Goal: Information Seeking & Learning: Check status

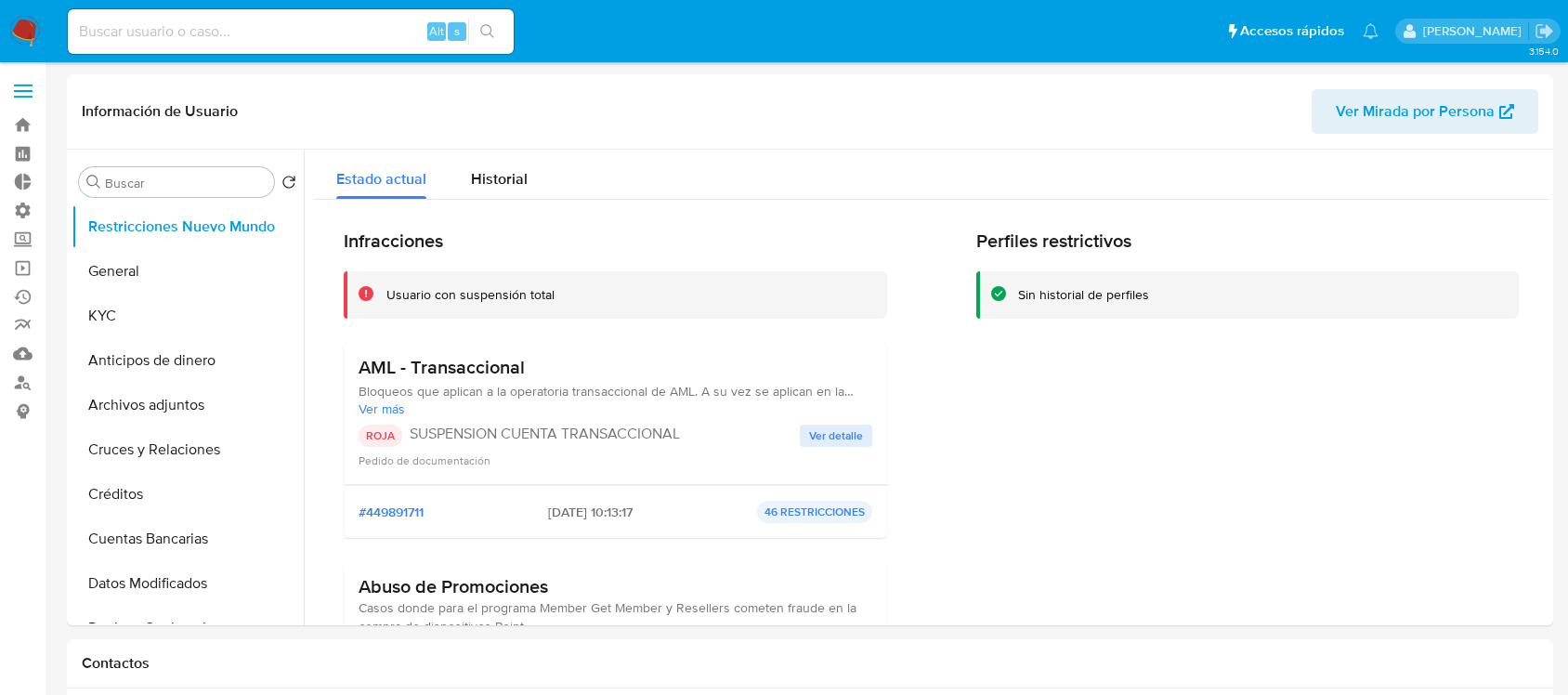
select select "10"
click at [121, 38] on input at bounding box center [290, 32] width 445 height 24
paste input "1004256281"
type input "1004256281"
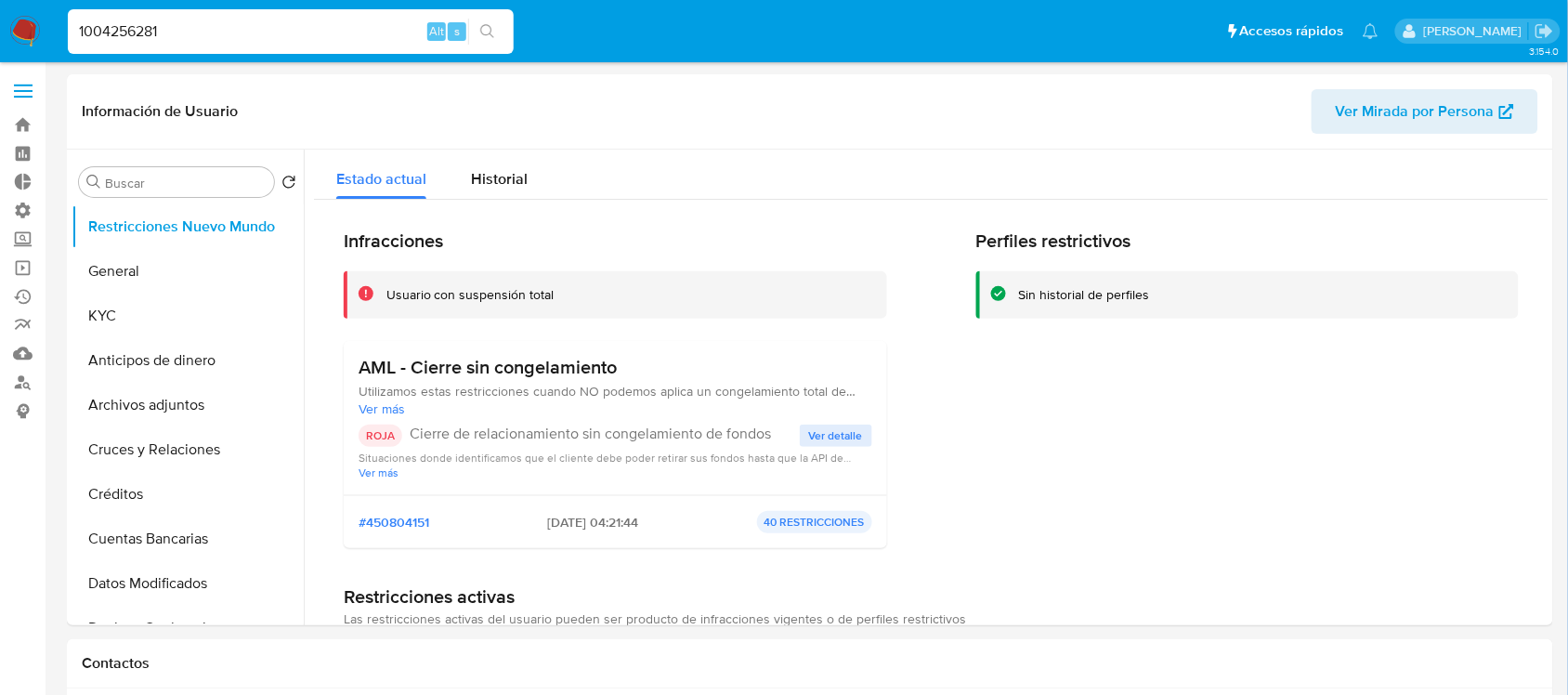
select select "10"
click at [479, 159] on div "Historial" at bounding box center [499, 174] width 56 height 49
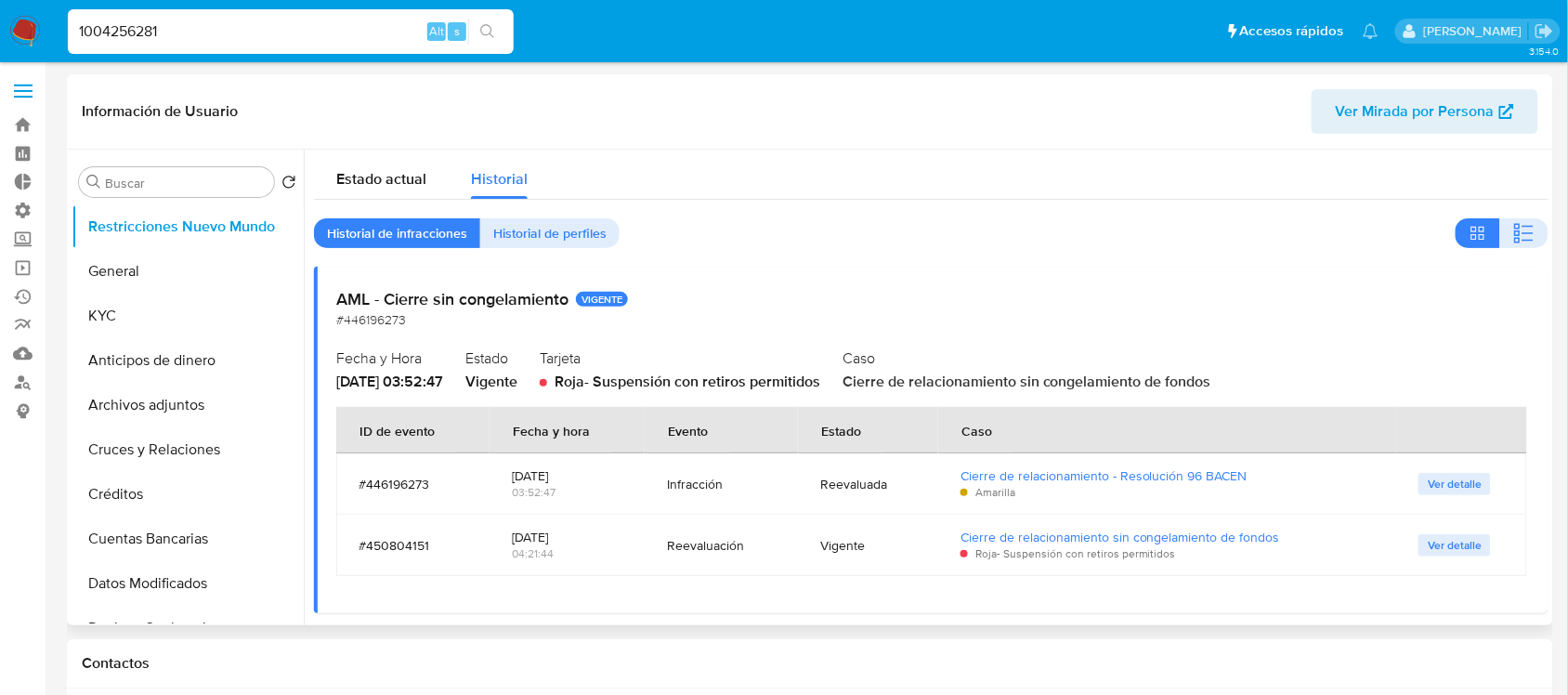
click at [1442, 557] on td "Ver detalle" at bounding box center [1461, 545] width 131 height 61
click at [1440, 549] on span "Ver detalle" at bounding box center [1454, 545] width 53 height 19
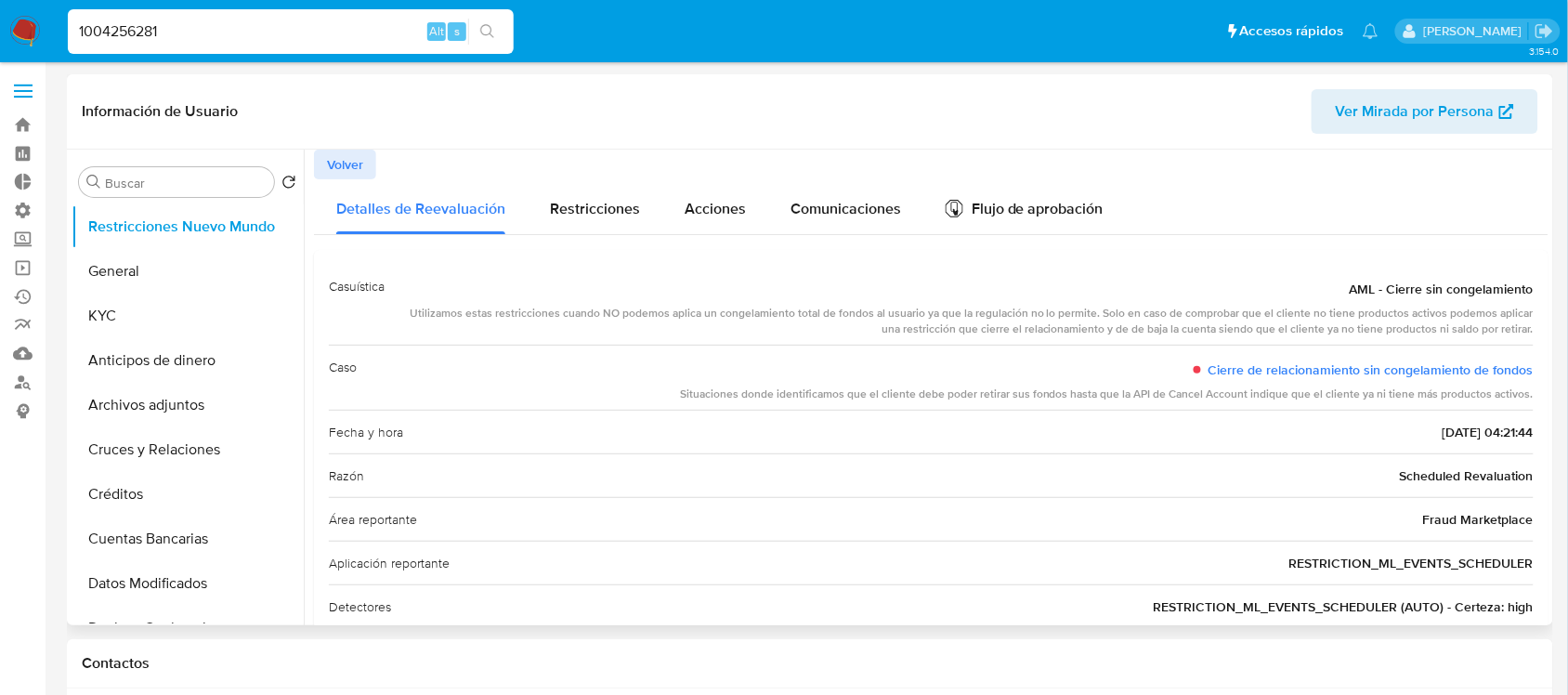
click at [318, 158] on button "Volver" at bounding box center [345, 164] width 62 height 30
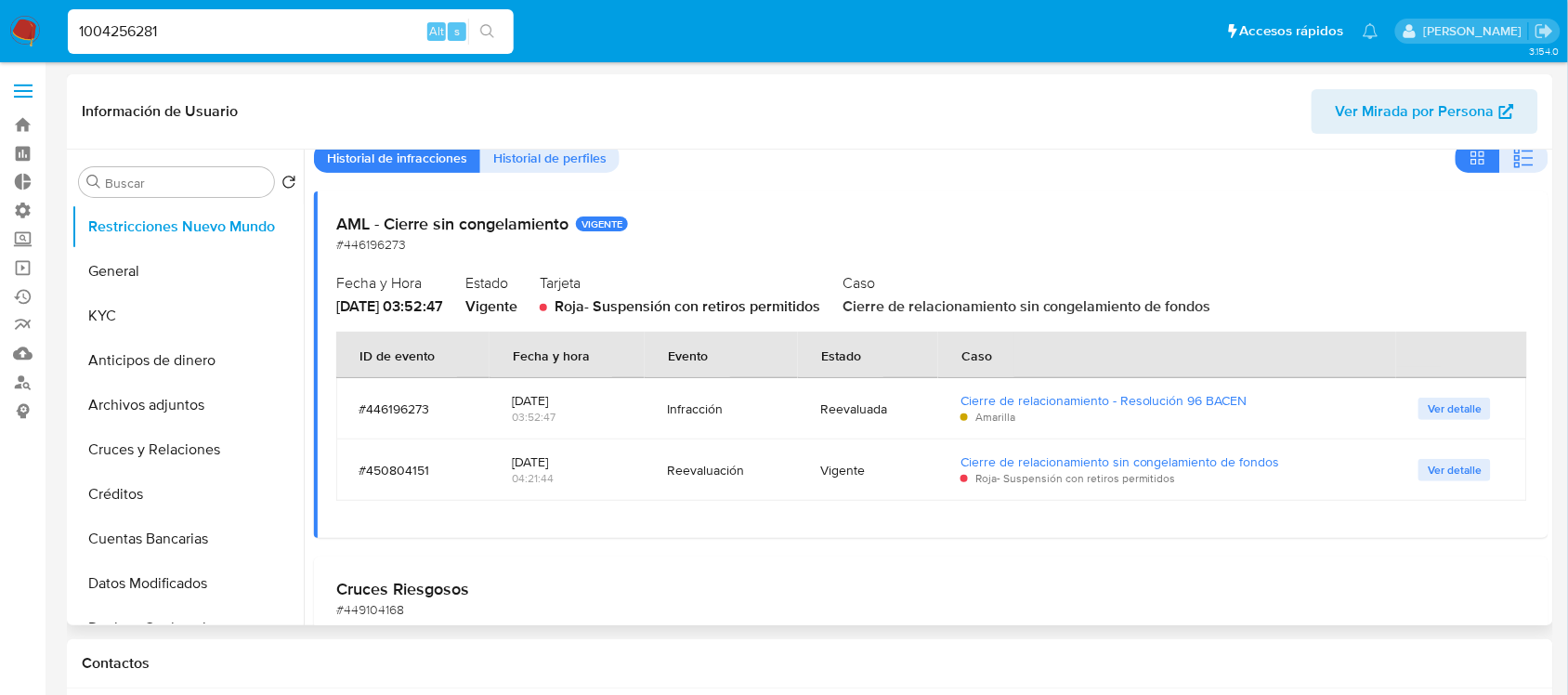
scroll to position [116, 0]
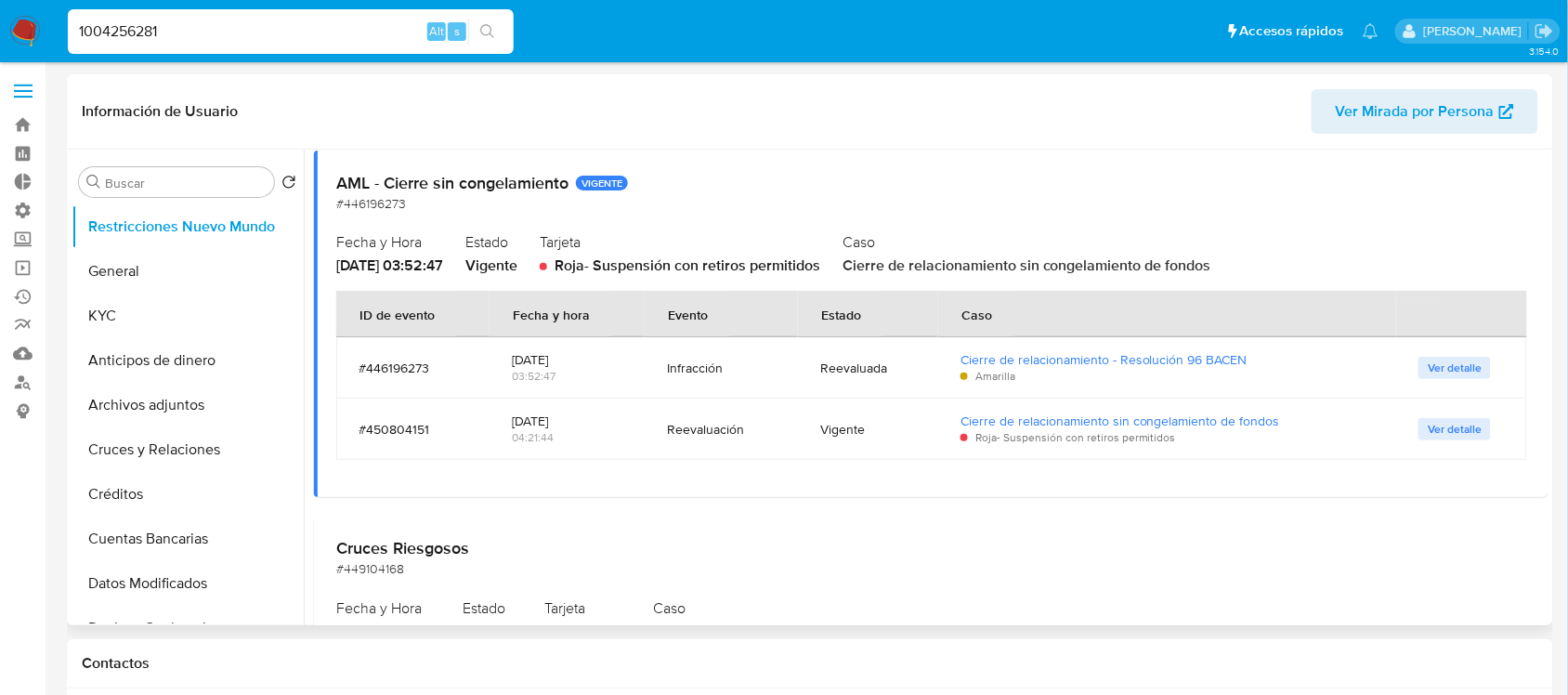
click at [1436, 429] on span "Ver detalle" at bounding box center [1454, 430] width 53 height 19
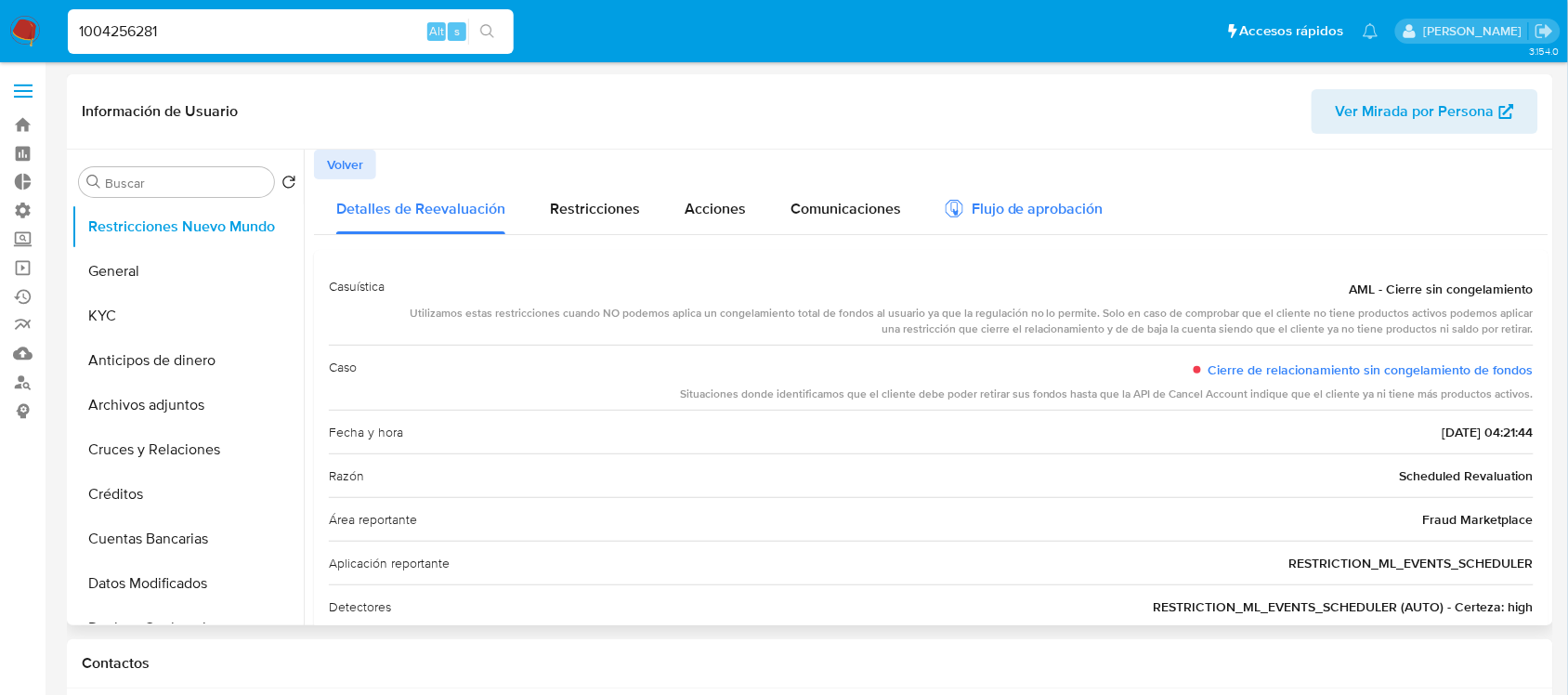
click at [1088, 202] on div "Flujo de aprobación" at bounding box center [1024, 212] width 158 height 21
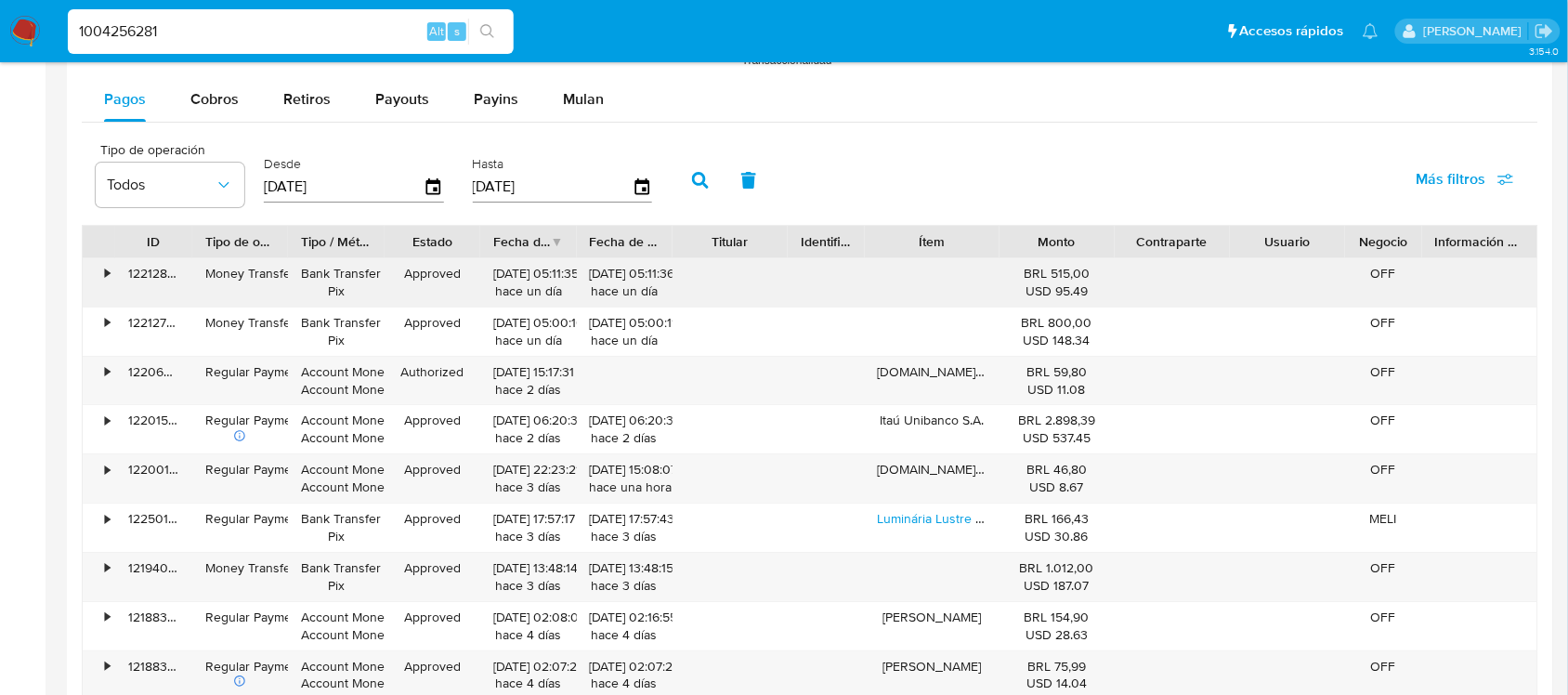
scroll to position [1742, 0]
click at [231, 98] on span "Cobros" at bounding box center [214, 99] width 48 height 22
select select "10"
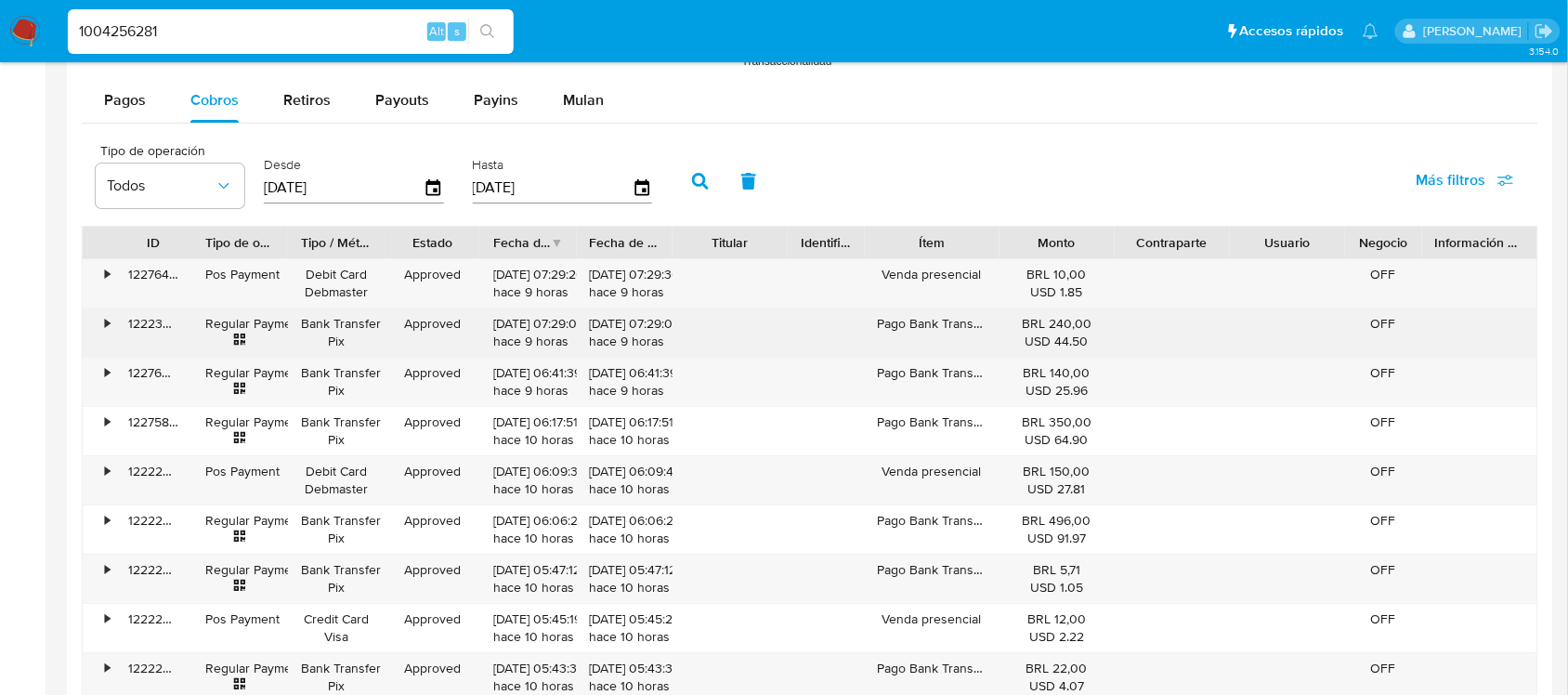
click at [105, 326] on div "•" at bounding box center [107, 324] width 5 height 18
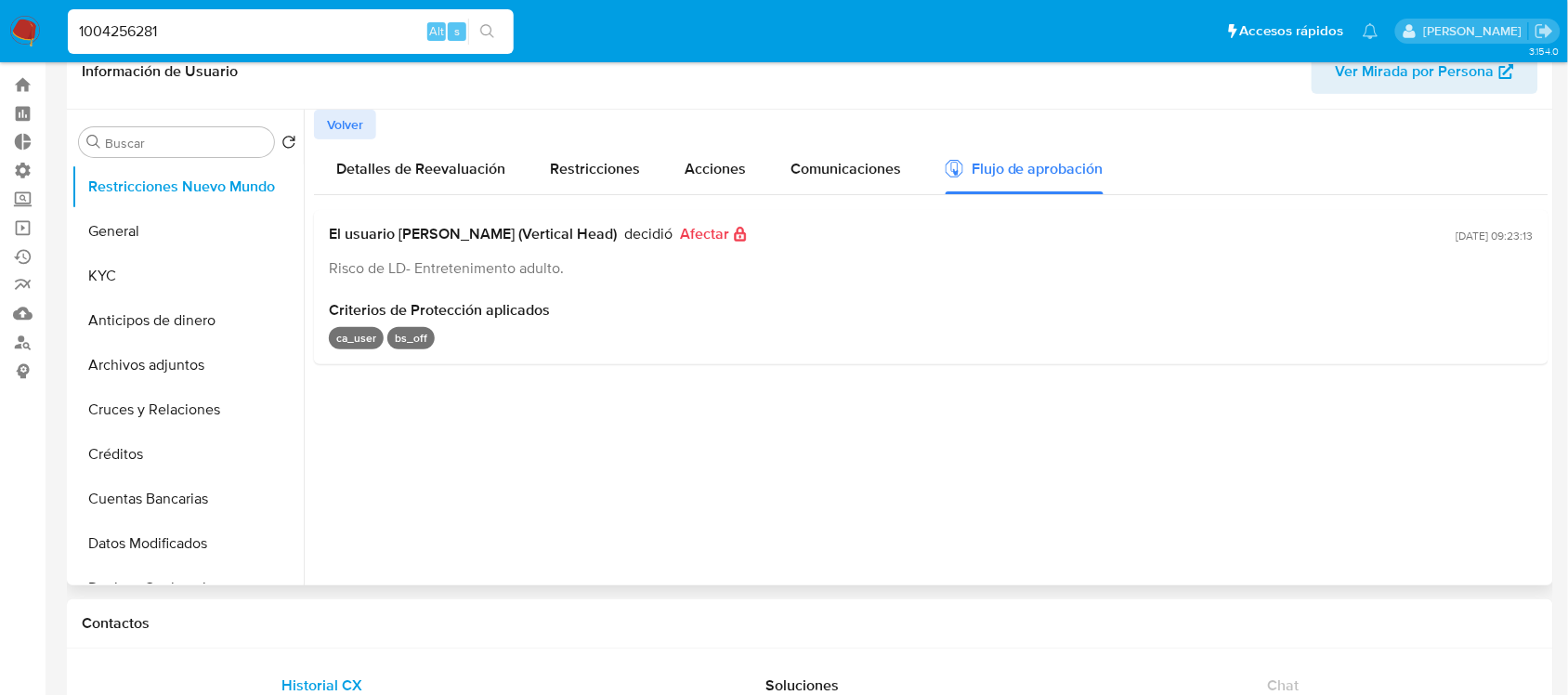
scroll to position [0, 0]
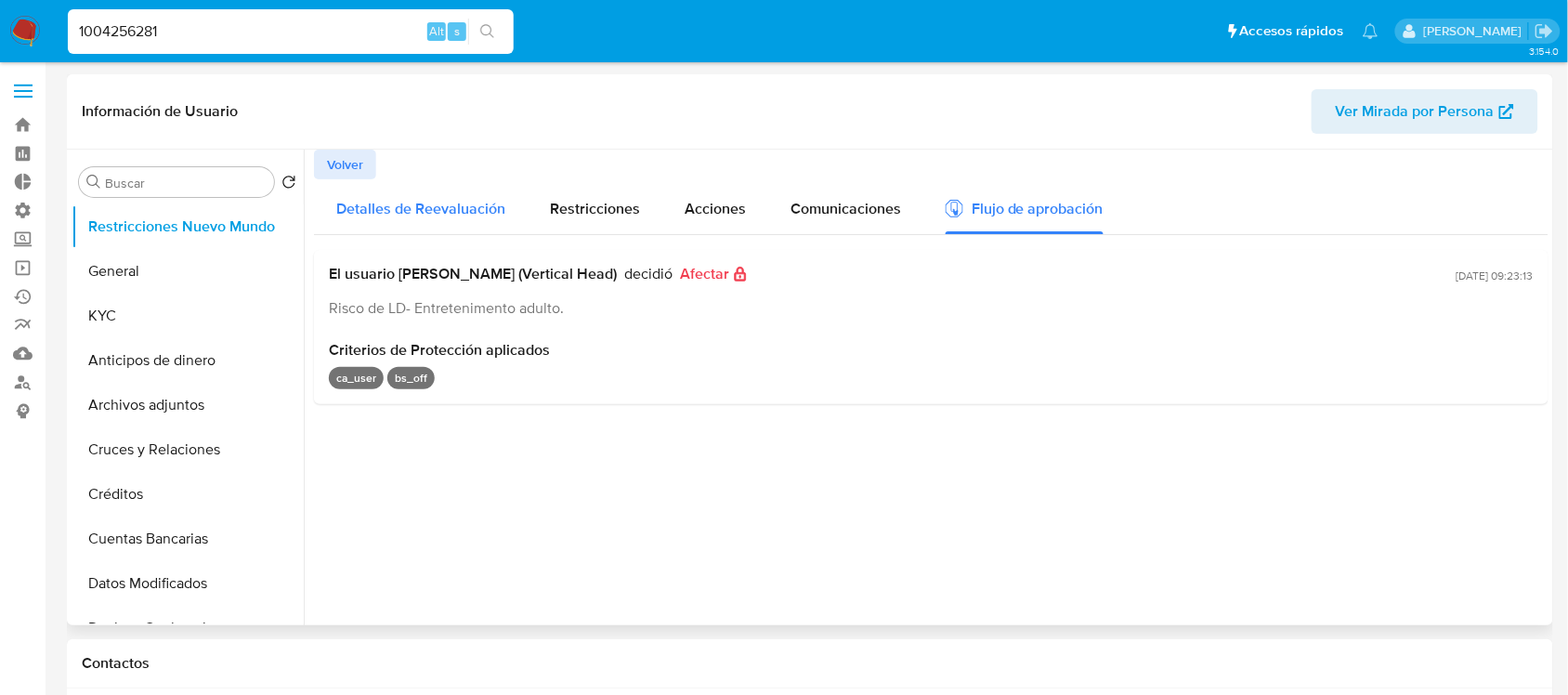
click at [466, 201] on span "Detalles de Reevaluación" at bounding box center [420, 208] width 169 height 22
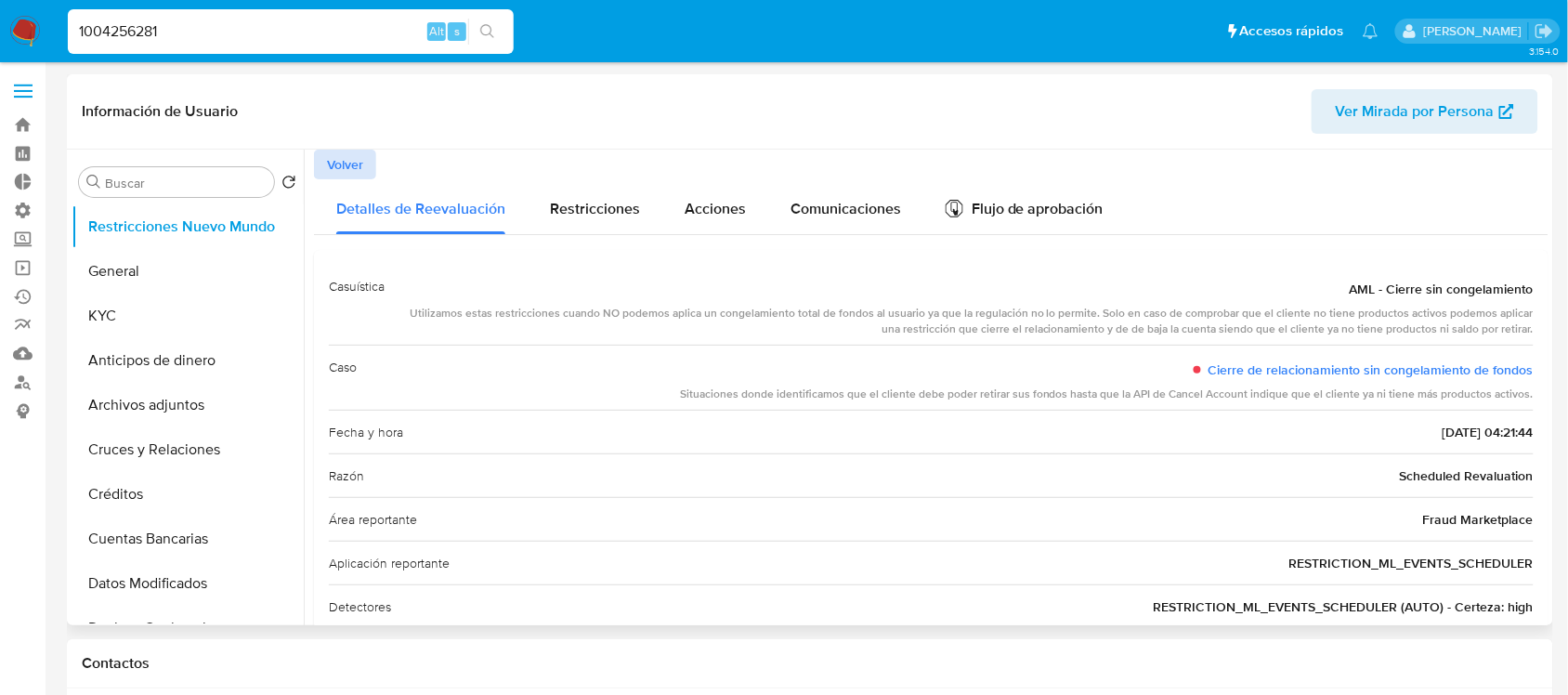
click at [363, 164] on button "Volver" at bounding box center [345, 164] width 62 height 30
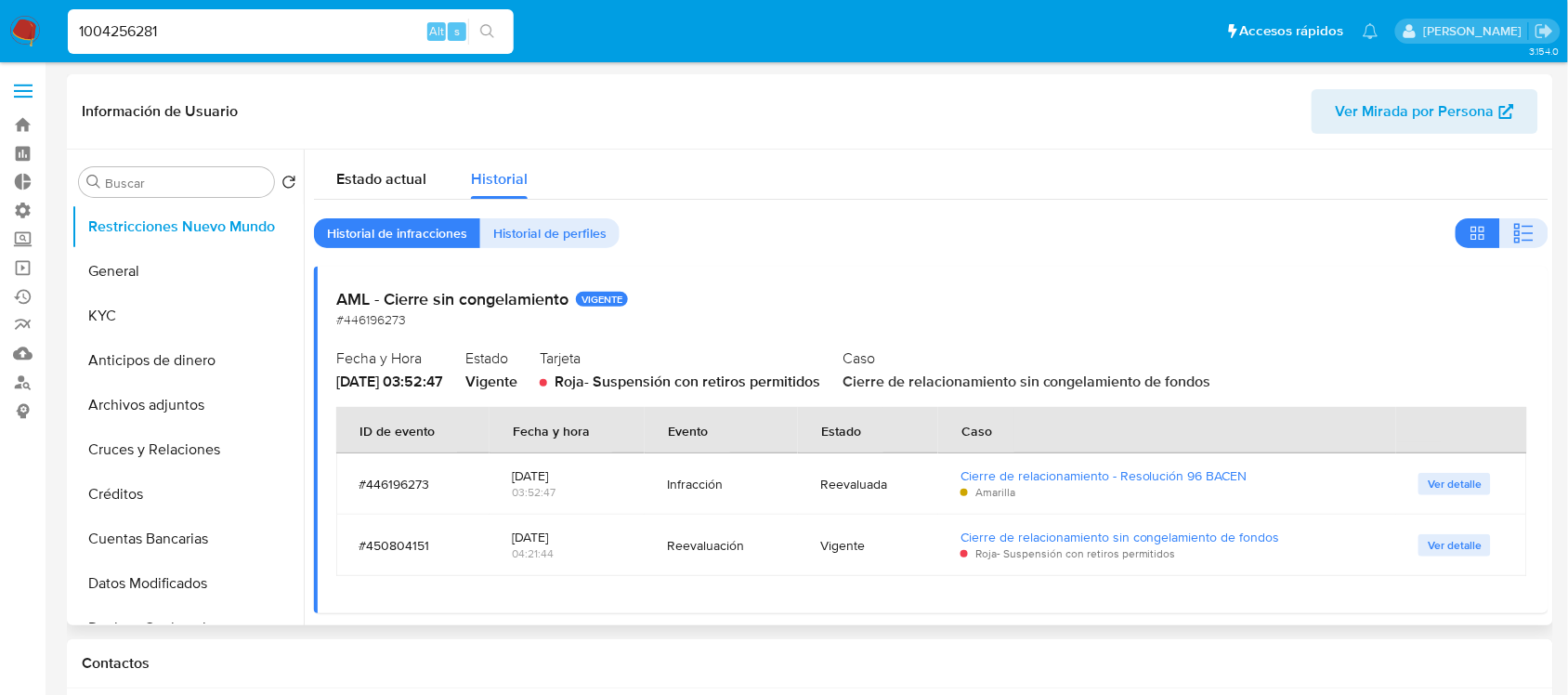
click at [184, 14] on div "1004256281 Alt s" at bounding box center [290, 32] width 445 height 45
click at [160, 31] on input "1004256281" at bounding box center [290, 32] width 445 height 24
paste input "40202651"
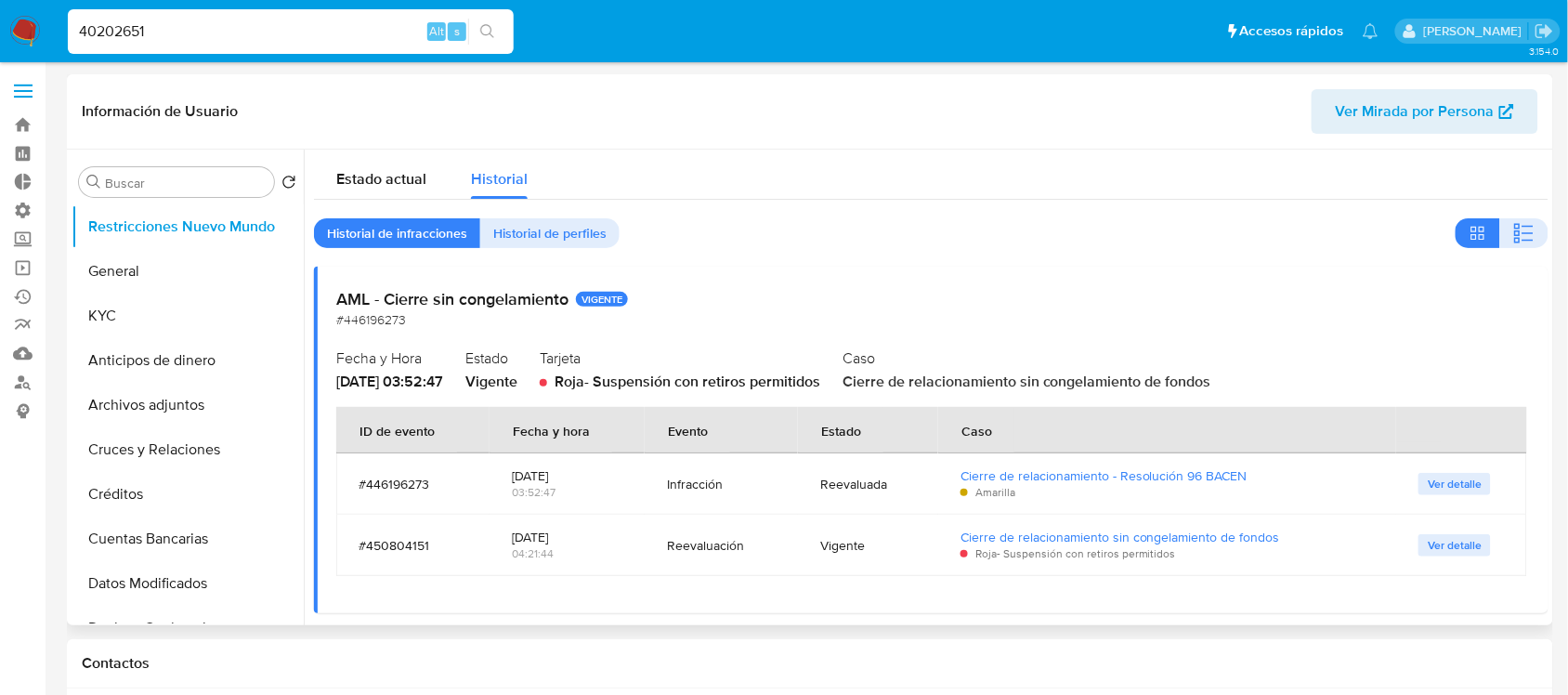
type input "40202651"
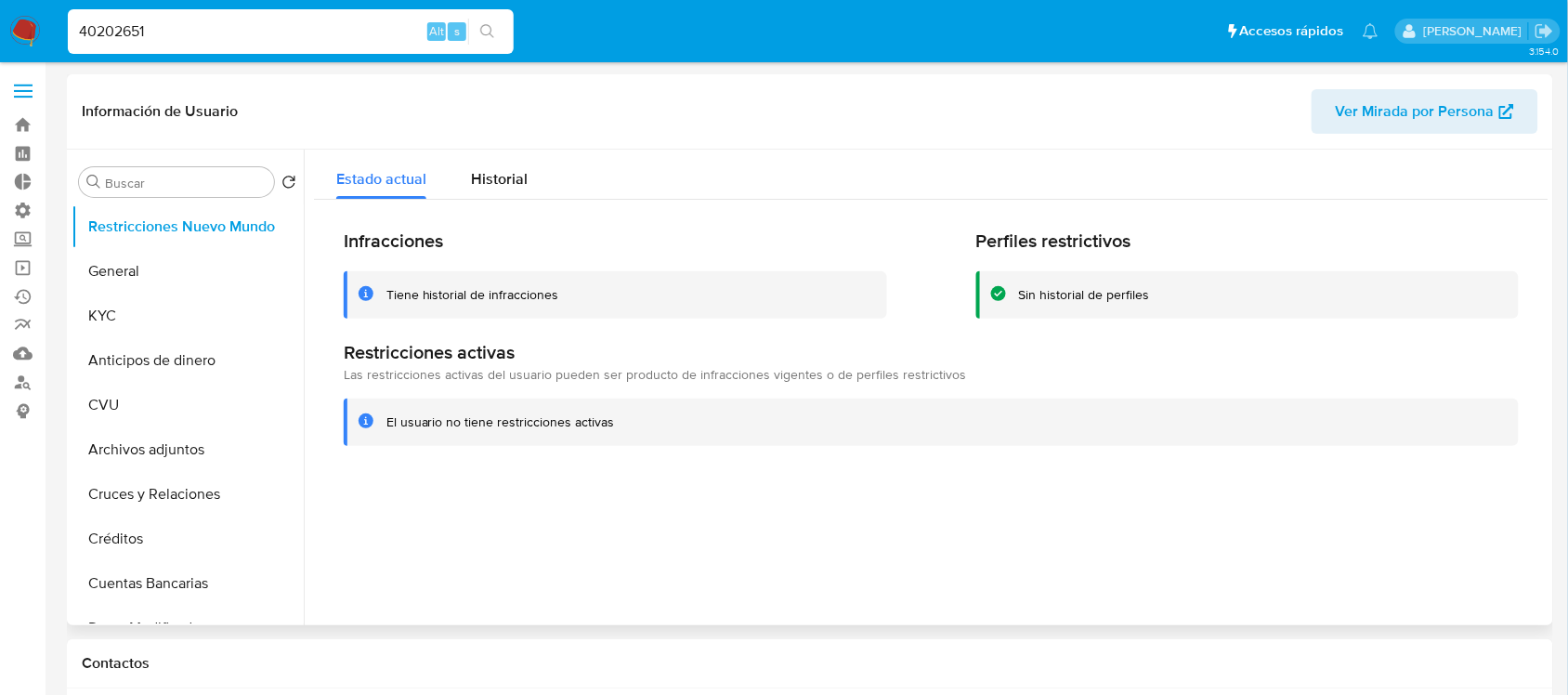
select select "10"
click at [162, 286] on button "General" at bounding box center [180, 271] width 218 height 45
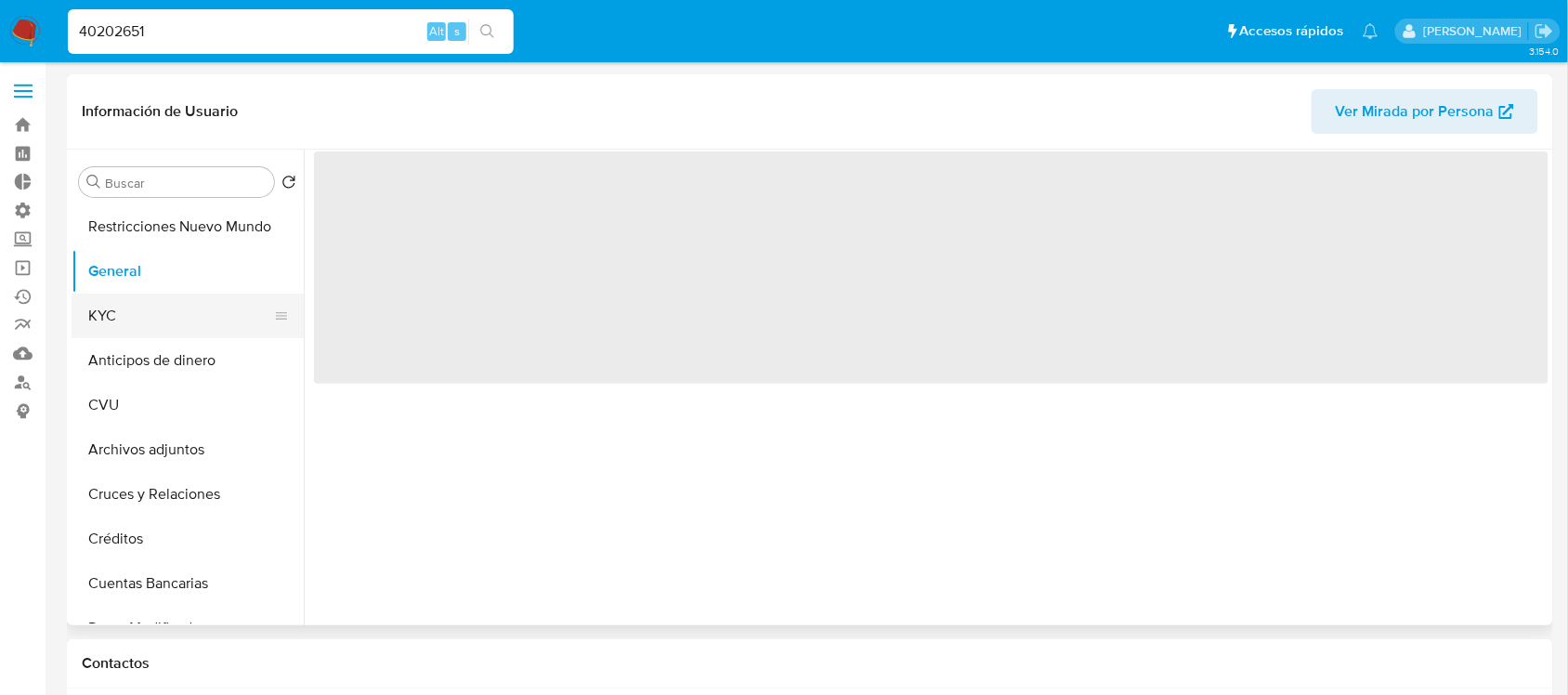
click at [150, 309] on button "KYC" at bounding box center [180, 316] width 218 height 45
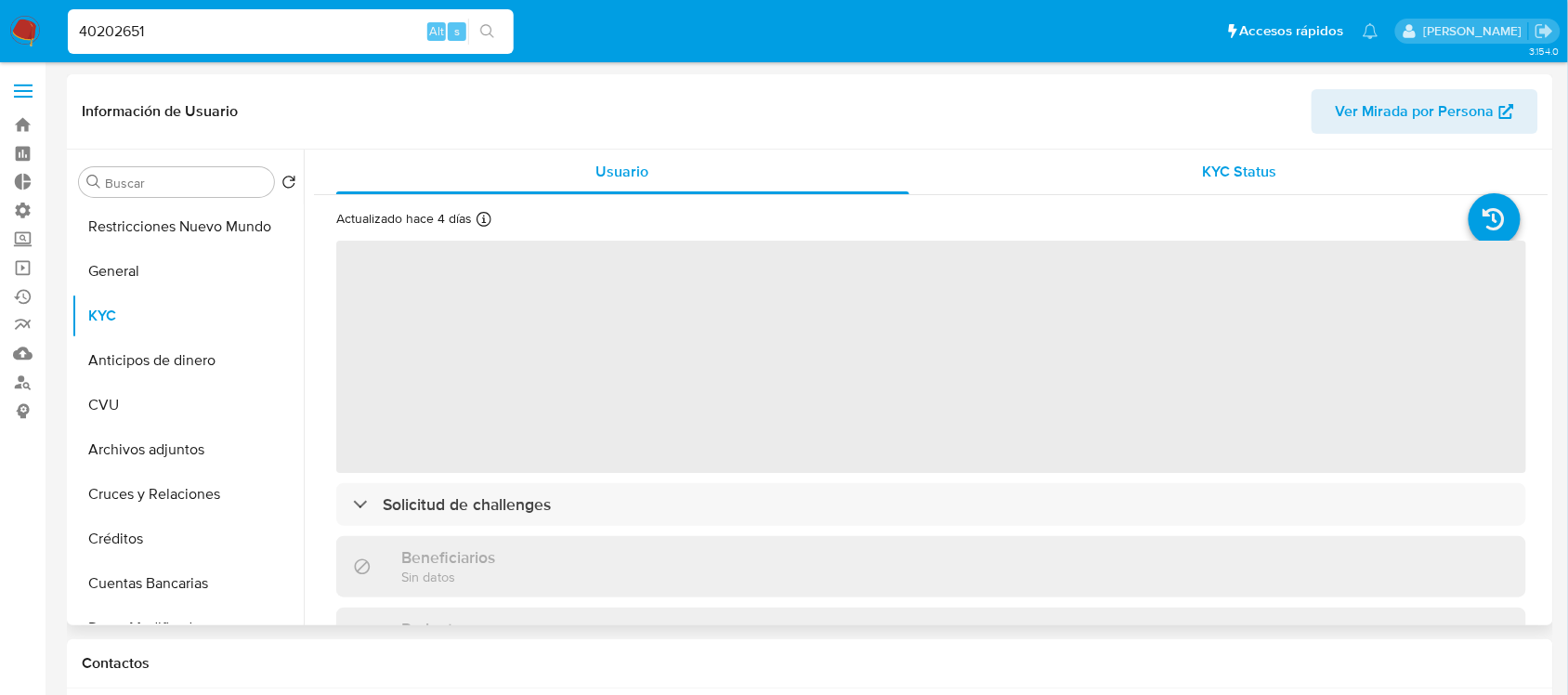
click at [1178, 169] on div "KYC Status" at bounding box center [1240, 172] width 573 height 45
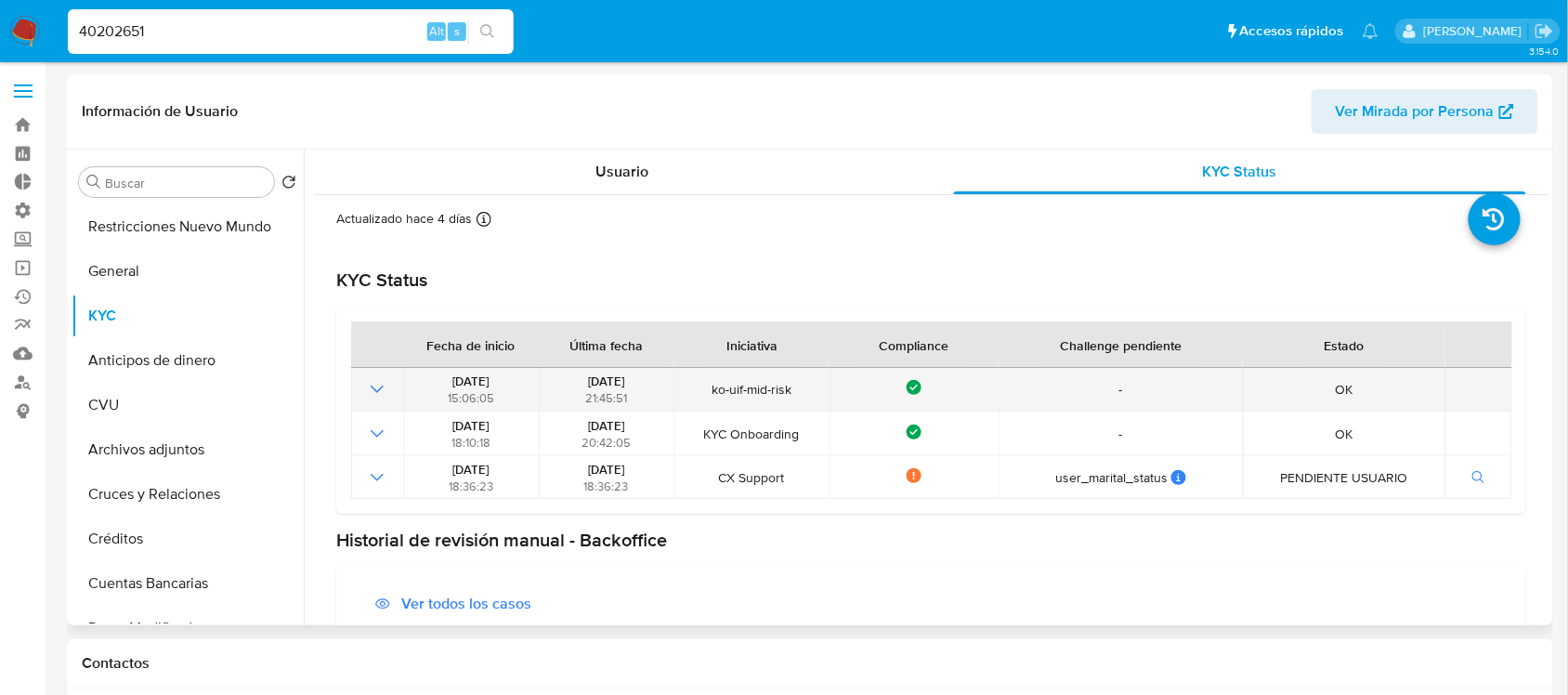
click at [787, 384] on span "ko-uif-mid-risk" at bounding box center [751, 389] width 143 height 17
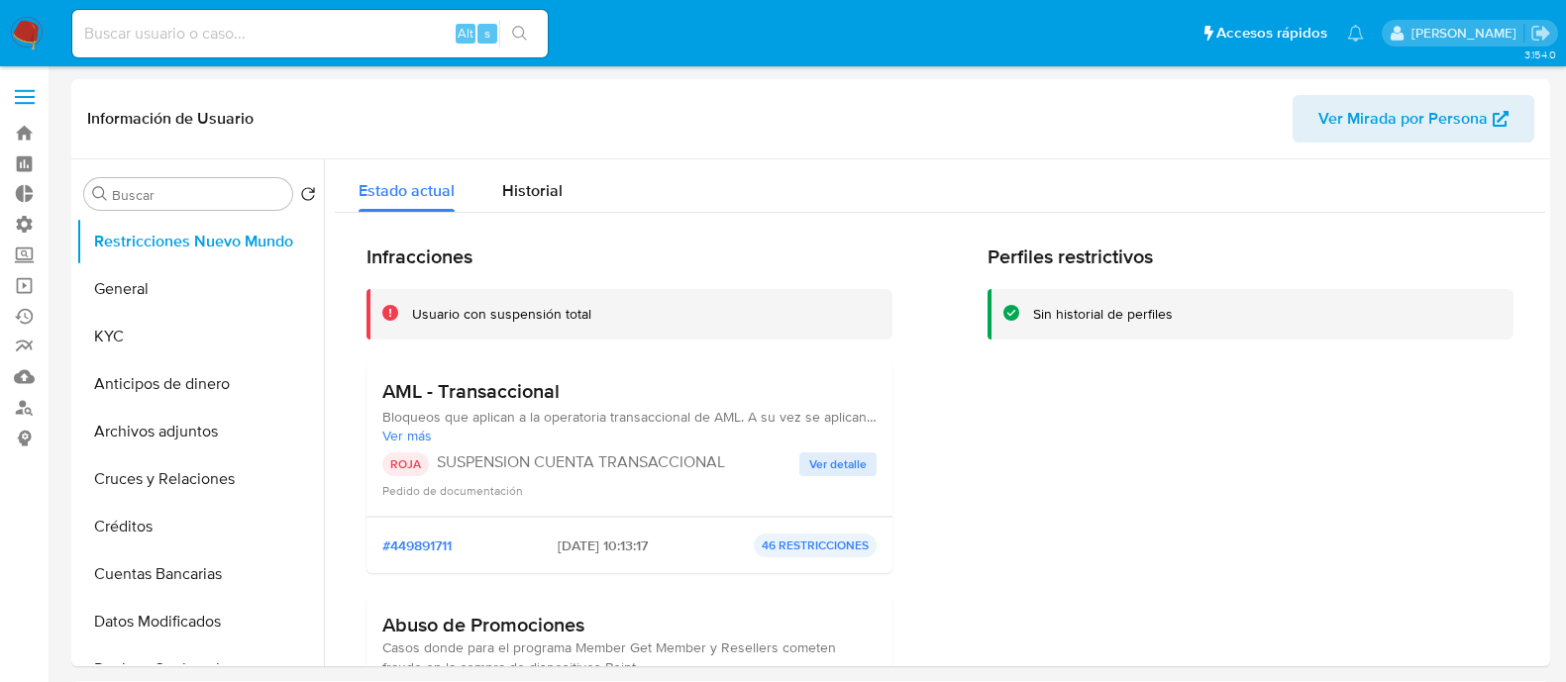
select select "10"
